Goal: Navigation & Orientation: Find specific page/section

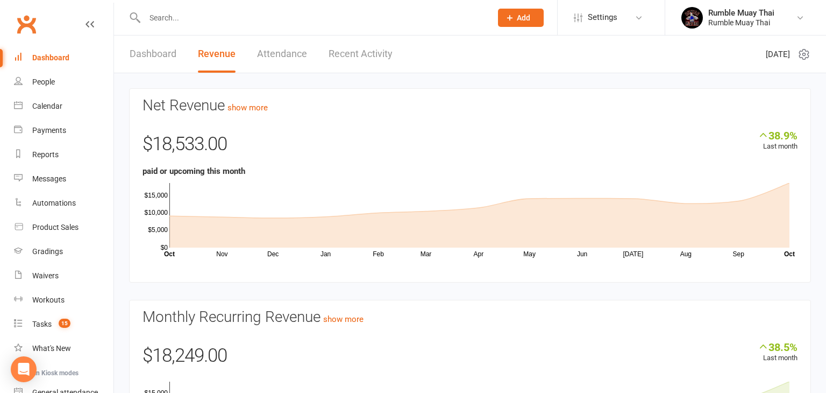
click at [144, 51] on link "Dashboard" at bounding box center [153, 53] width 47 height 37
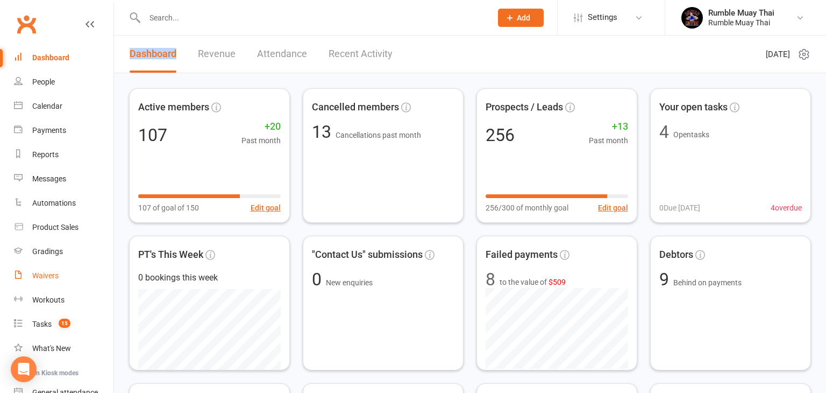
click at [44, 275] on div "Waivers" at bounding box center [45, 275] width 26 height 9
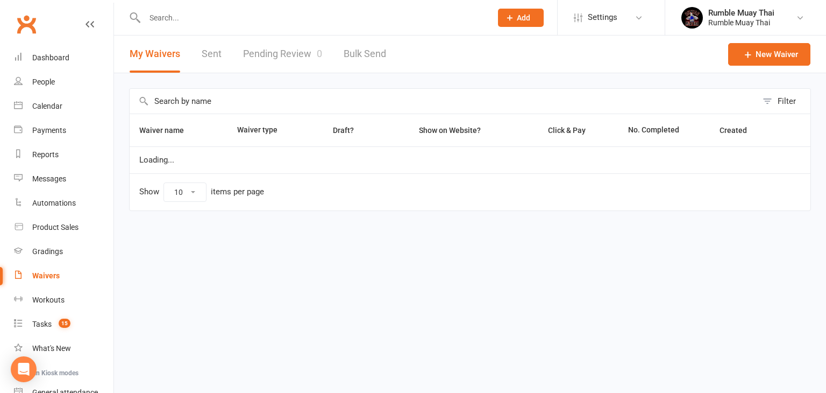
click at [44, 275] on div "Waivers" at bounding box center [45, 275] width 27 height 9
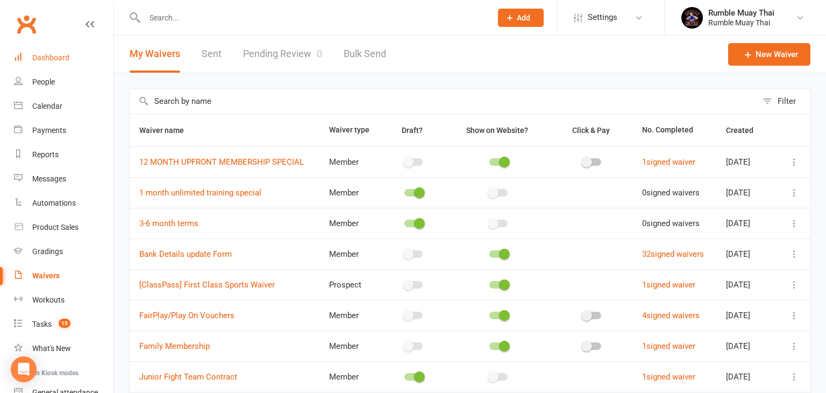
click at [47, 59] on div "Dashboard" at bounding box center [50, 57] width 37 height 9
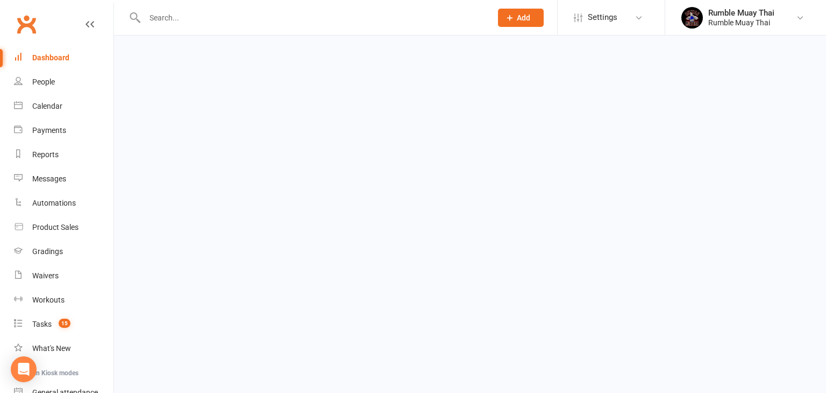
click at [47, 59] on div "Dashboard" at bounding box center [50, 57] width 37 height 9
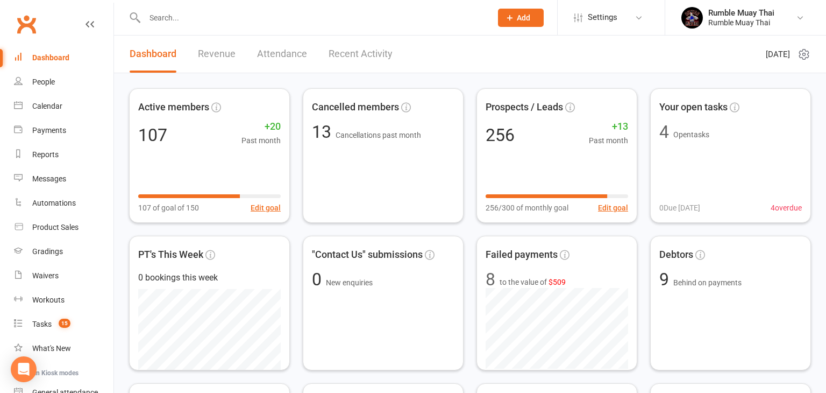
click at [214, 55] on link "Revenue" at bounding box center [217, 53] width 38 height 37
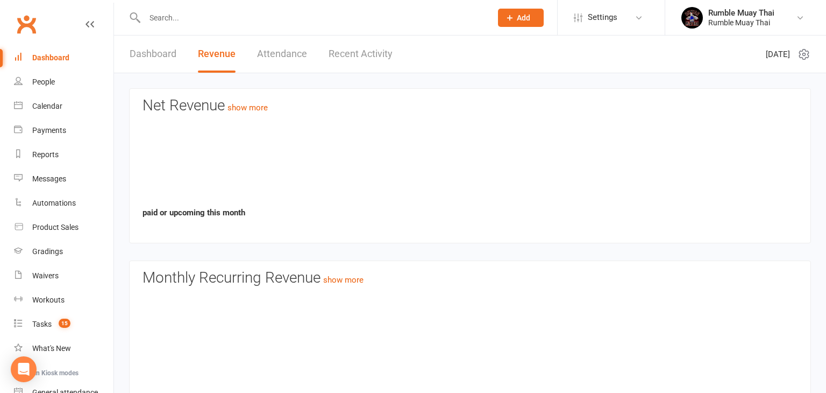
click at [214, 55] on link "Revenue" at bounding box center [217, 53] width 38 height 37
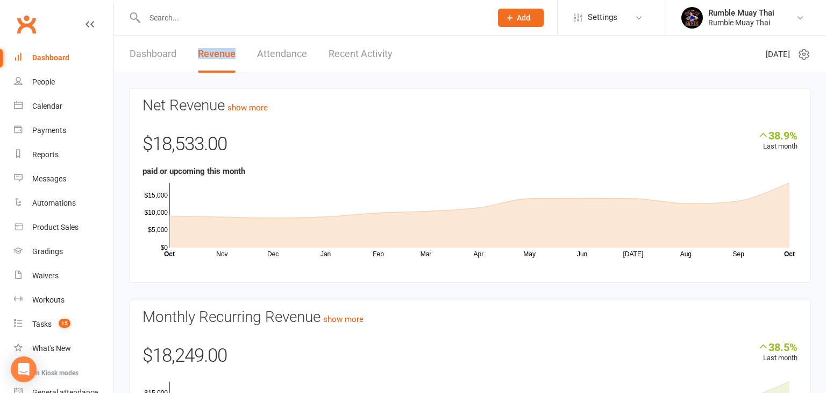
click at [150, 53] on link "Dashboard" at bounding box center [153, 53] width 47 height 37
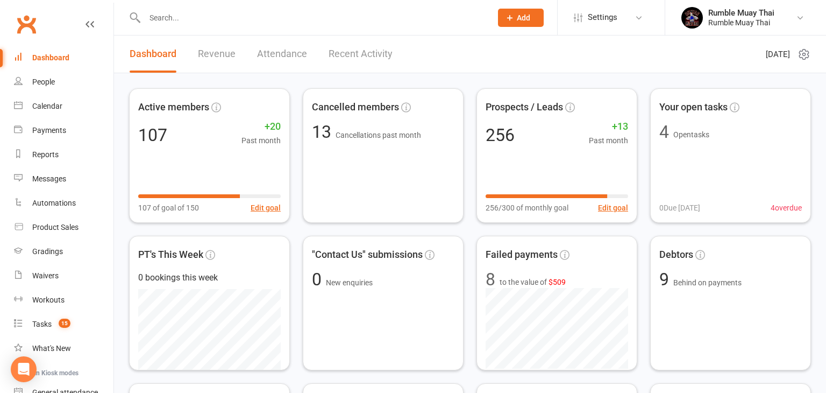
click at [150, 53] on link "Dashboard" at bounding box center [153, 53] width 47 height 37
click at [219, 52] on link "Revenue" at bounding box center [217, 53] width 38 height 37
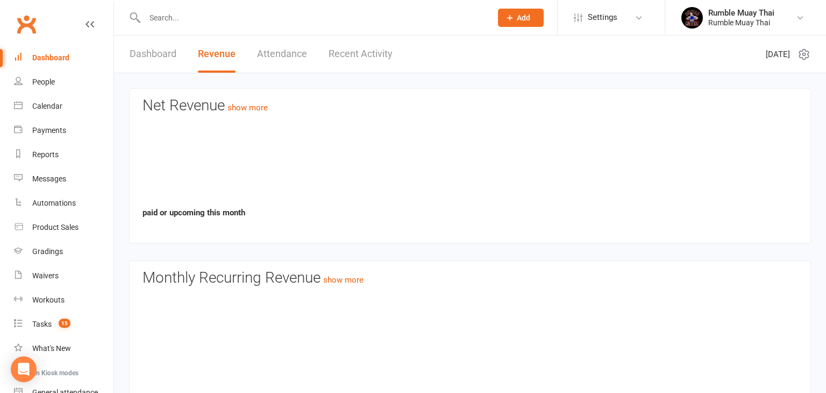
click at [219, 52] on link "Revenue" at bounding box center [217, 53] width 38 height 37
click at [210, 54] on link "Revenue" at bounding box center [217, 53] width 38 height 37
click at [150, 52] on link "Dashboard" at bounding box center [153, 53] width 47 height 37
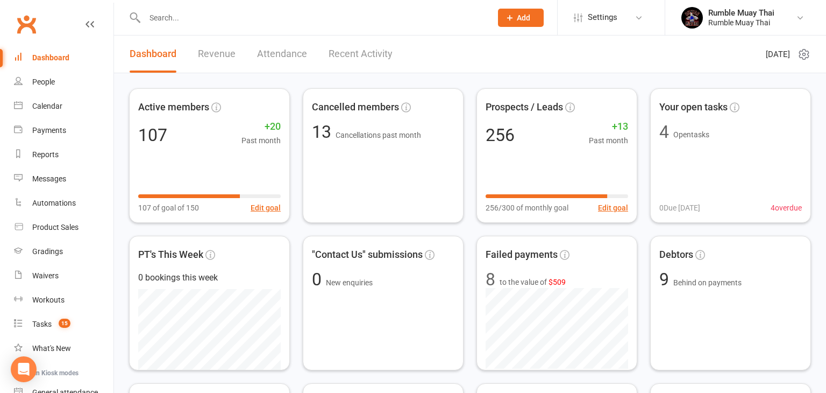
click at [150, 52] on link "Dashboard" at bounding box center [153, 53] width 47 height 37
click at [210, 53] on link "Revenue" at bounding box center [217, 53] width 38 height 37
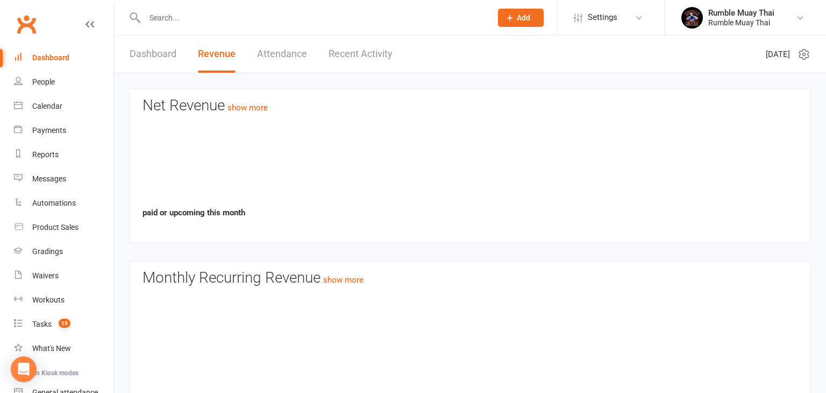
click at [210, 53] on link "Revenue" at bounding box center [217, 53] width 38 height 37
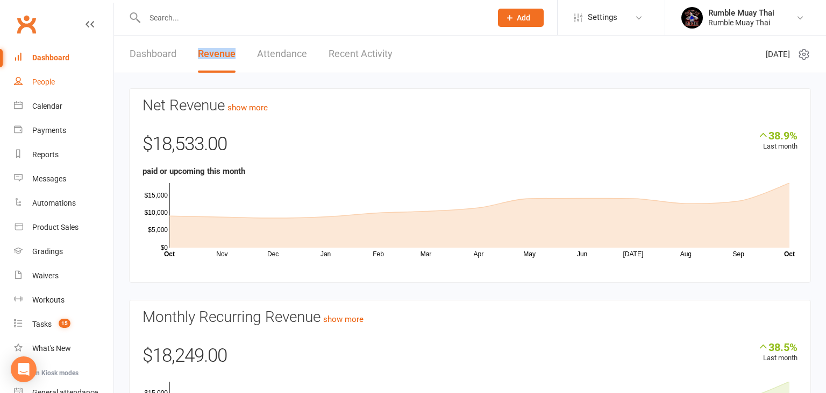
click at [49, 83] on div "People" at bounding box center [43, 81] width 23 height 9
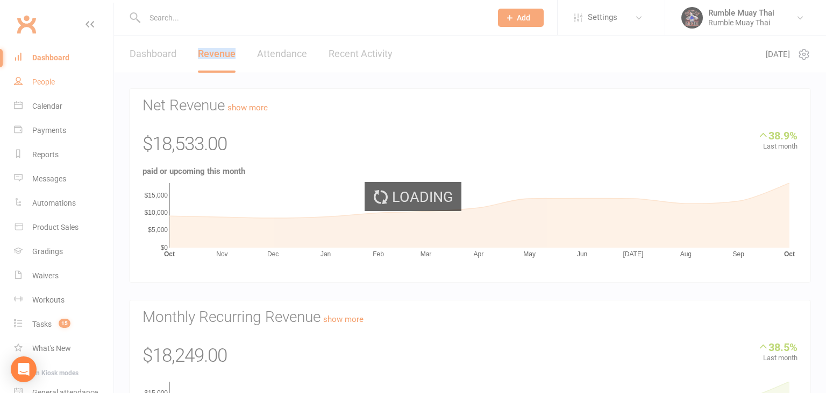
click at [49, 83] on div "Loading" at bounding box center [413, 196] width 826 height 393
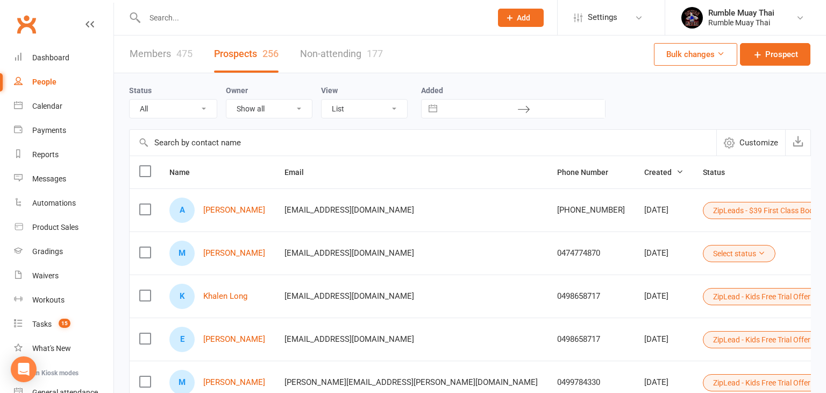
click at [153, 54] on link "Members 475" at bounding box center [161, 53] width 63 height 37
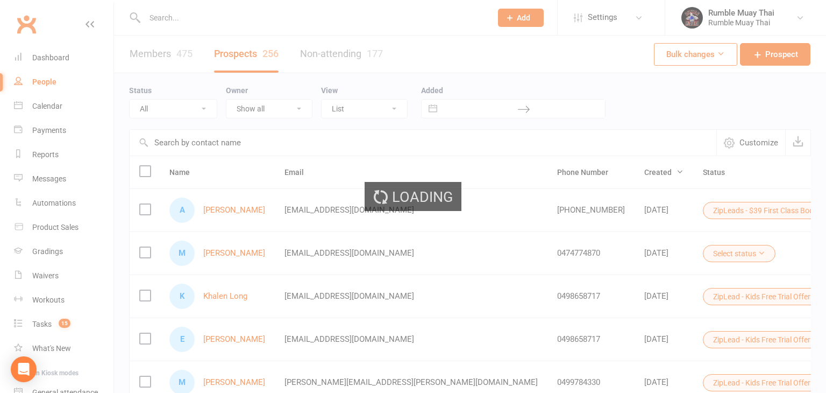
click at [153, 54] on div "Loading" at bounding box center [413, 196] width 826 height 393
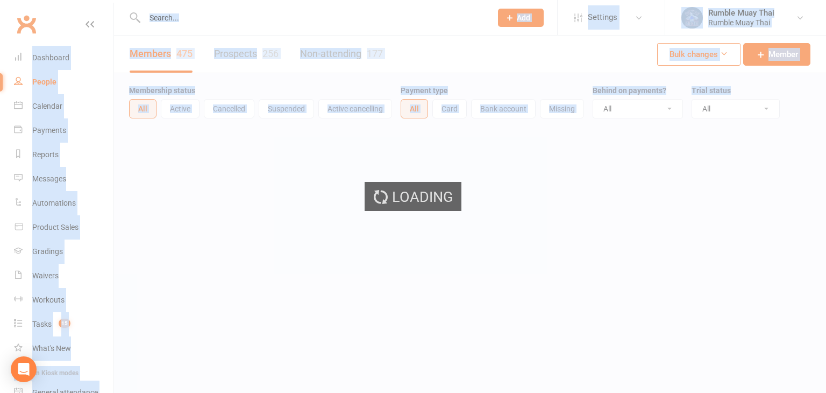
select select "100"
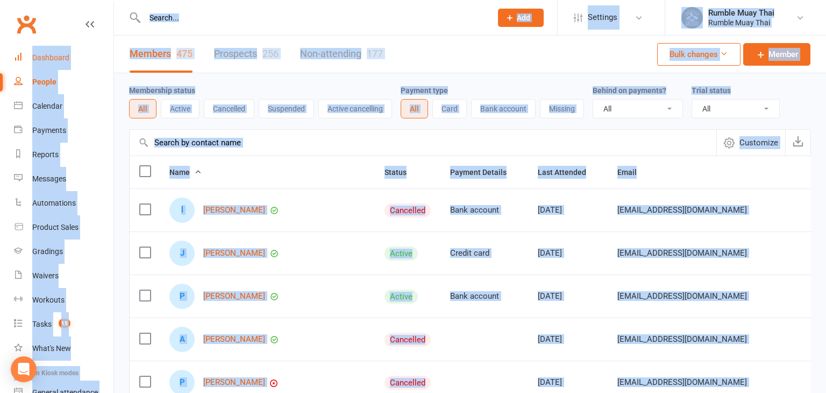
click at [49, 57] on div "Dashboard" at bounding box center [50, 57] width 37 height 9
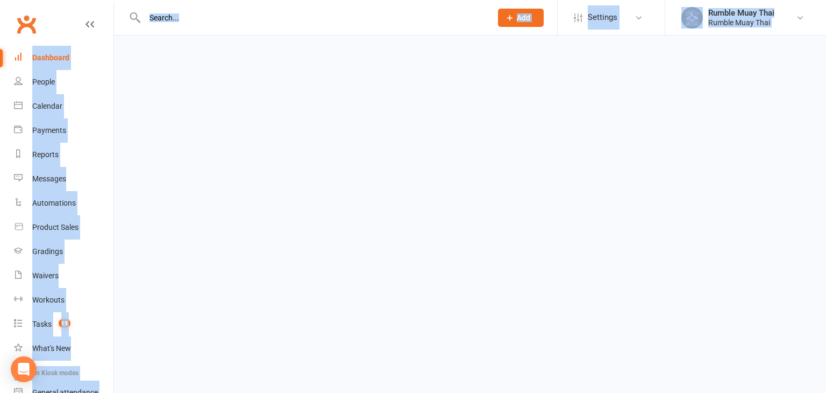
click at [49, 57] on div "Dashboard" at bounding box center [50, 57] width 37 height 9
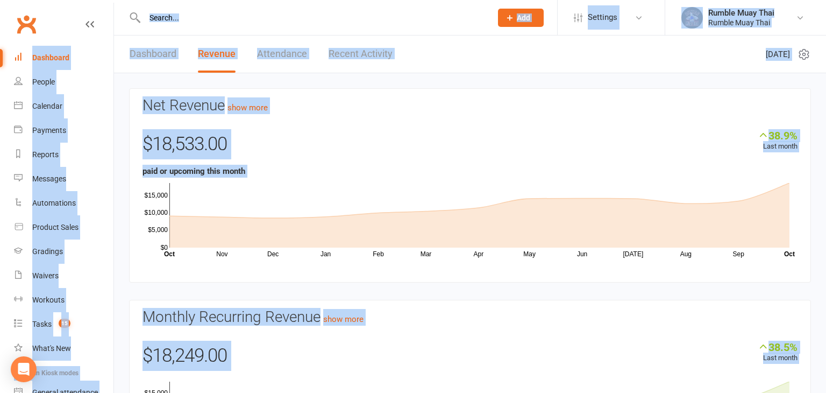
click at [144, 53] on link "Dashboard" at bounding box center [153, 53] width 47 height 37
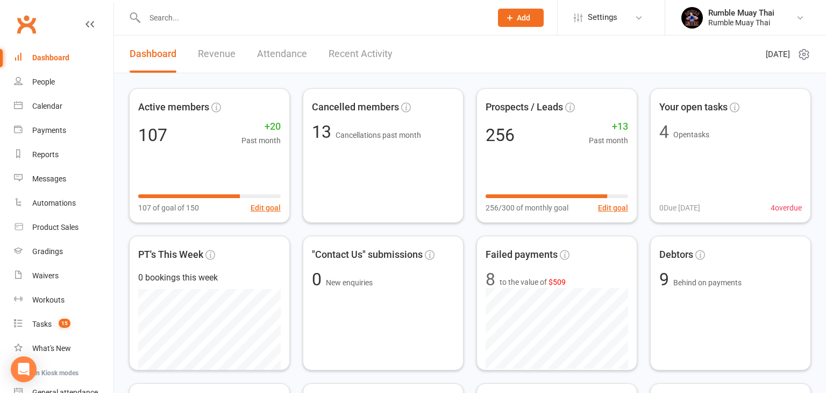
click at [144, 53] on link "Dashboard" at bounding box center [153, 53] width 47 height 37
click at [210, 53] on link "Revenue" at bounding box center [217, 53] width 38 height 37
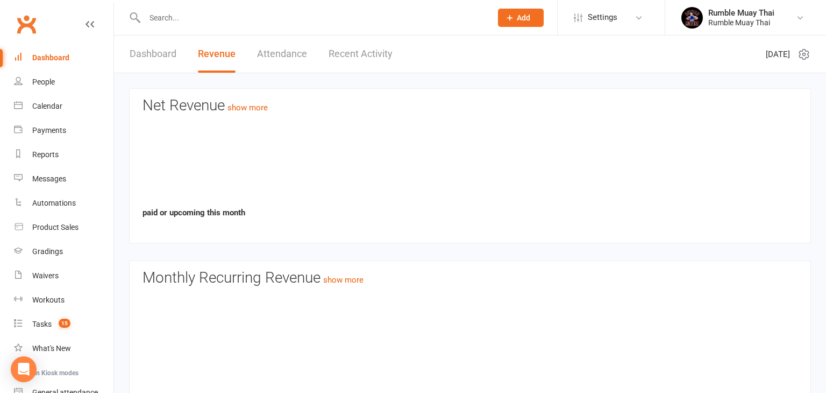
click at [210, 53] on link "Revenue" at bounding box center [217, 53] width 38 height 37
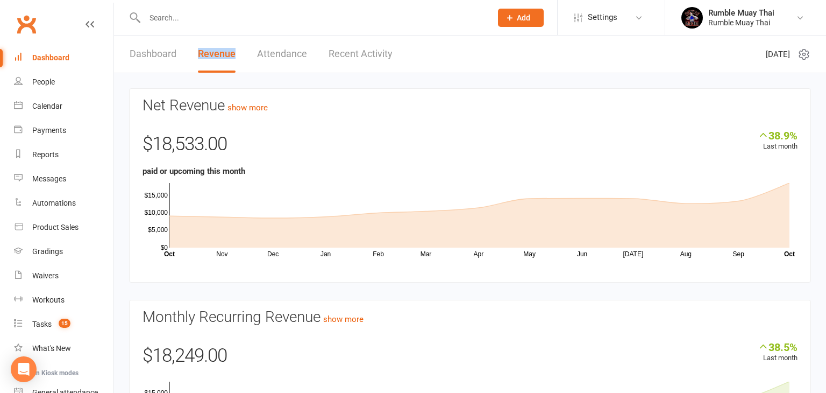
click at [150, 55] on link "Dashboard" at bounding box center [153, 53] width 47 height 37
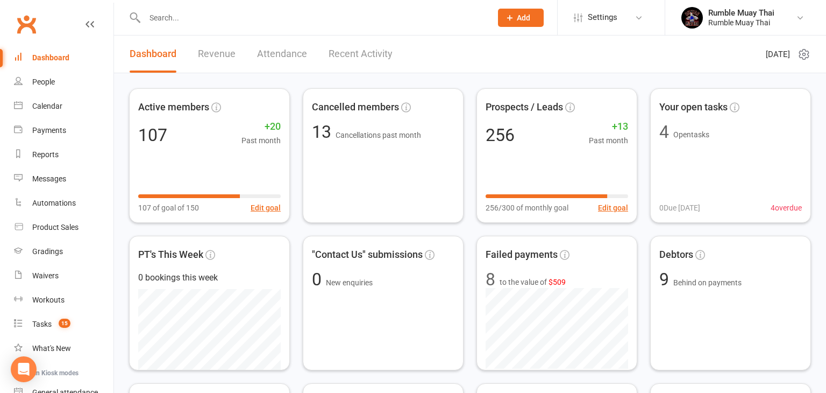
click at [150, 55] on link "Dashboard" at bounding box center [153, 53] width 47 height 37
click at [37, 83] on div "People" at bounding box center [43, 81] width 23 height 9
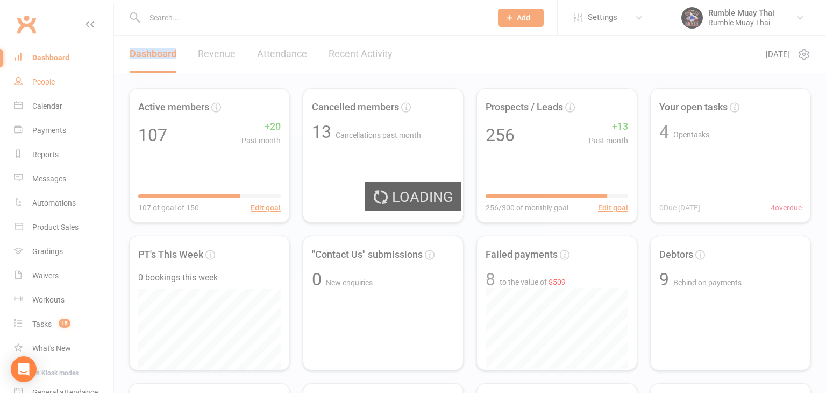
click at [37, 83] on div "Loading" at bounding box center [413, 196] width 826 height 393
select select "100"
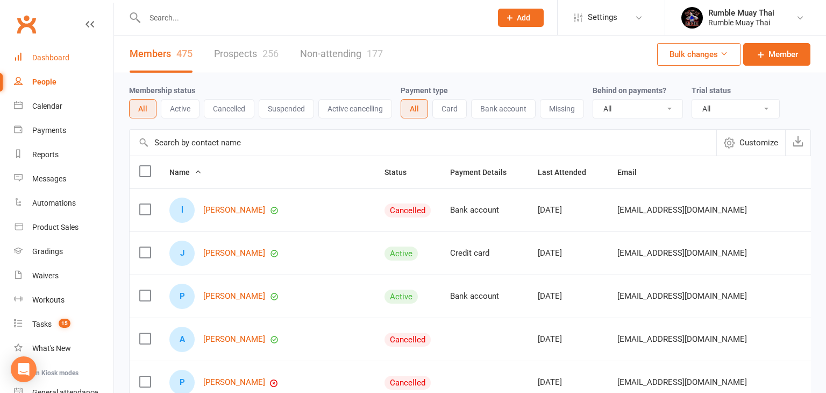
click at [42, 59] on div "Dashboard" at bounding box center [50, 57] width 37 height 9
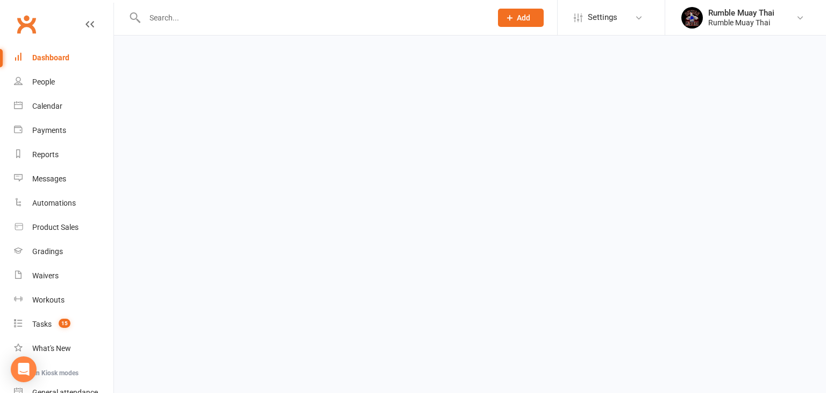
click at [42, 59] on div "Dashboard" at bounding box center [50, 57] width 37 height 9
